Goal: Task Accomplishment & Management: Manage account settings

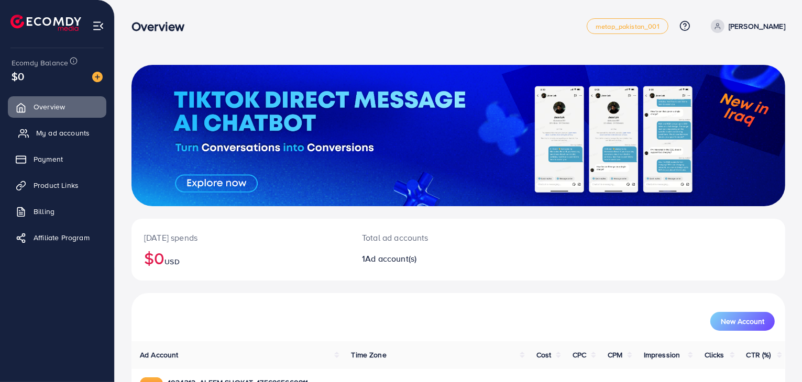
click at [75, 125] on link "My ad accounts" at bounding box center [57, 133] width 98 height 21
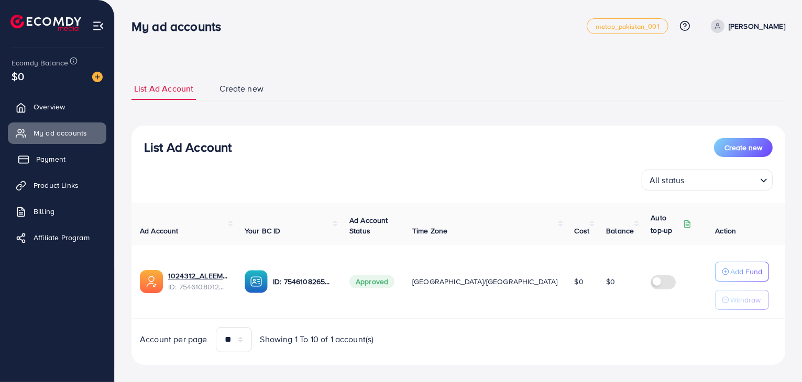
click at [66, 163] on link "Payment" at bounding box center [57, 159] width 98 height 21
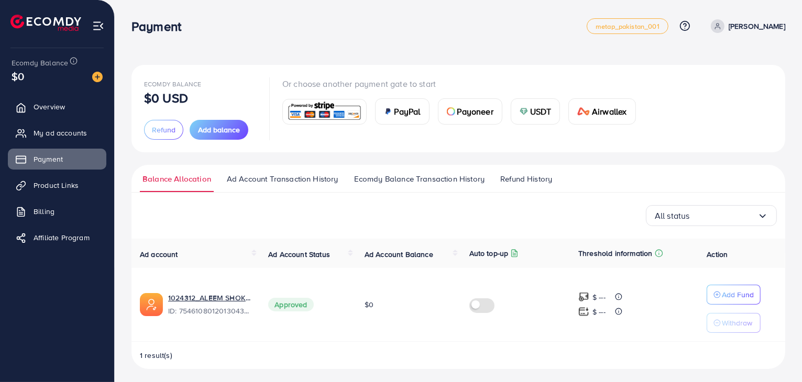
click at [532, 174] on span "Refund History" at bounding box center [526, 179] width 52 height 12
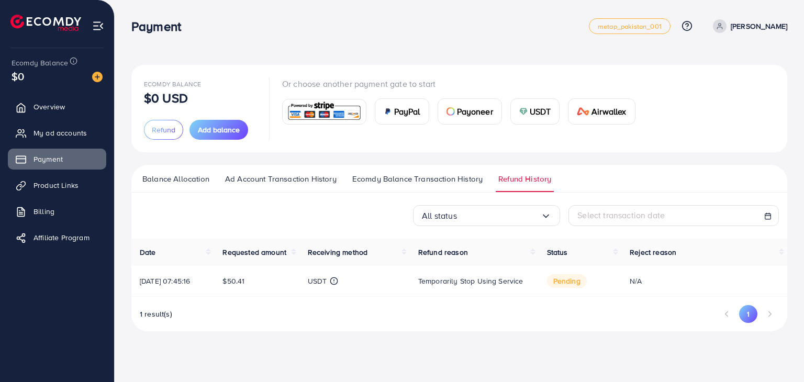
click at [769, 314] on li "Pagination" at bounding box center [770, 314] width 18 height 18
